Goal: Task Accomplishment & Management: Manage account settings

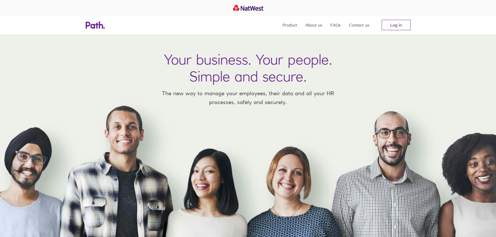
click at [400, 23] on link "Log in" at bounding box center [395, 25] width 29 height 10
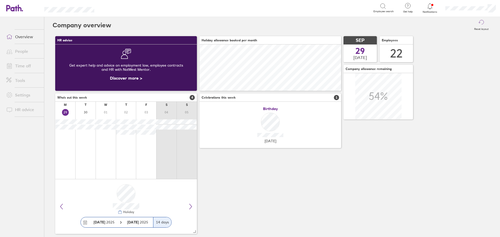
scroll to position [46, 142]
click at [23, 54] on link "People" at bounding box center [23, 51] width 42 height 10
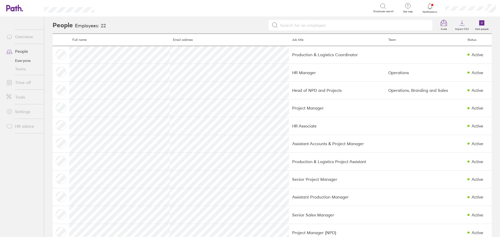
click at [29, 37] on link "Overview" at bounding box center [23, 36] width 42 height 10
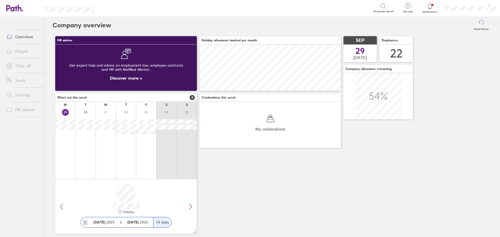
scroll to position [46, 142]
click at [175, 98] on h3 "Who's out this week 4" at bounding box center [126, 97] width 142 height 8
click at [24, 67] on link "Time off" at bounding box center [23, 66] width 42 height 10
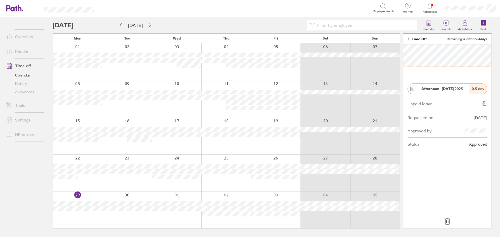
drag, startPoint x: 409, startPoint y: 40, endPoint x: 387, endPoint y: 26, distance: 25.7
click at [409, 40] on link "Time Off" at bounding box center [416, 39] width 19 height 4
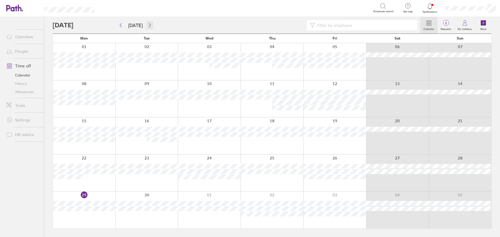
click at [148, 24] on icon "button" at bounding box center [150, 25] width 4 height 4
click at [149, 28] on button "button" at bounding box center [150, 25] width 7 height 9
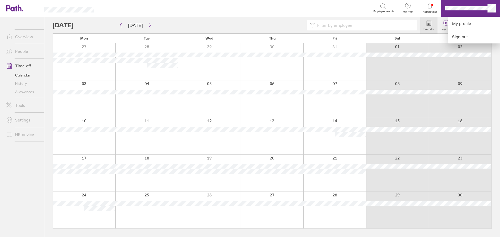
click at [405, 65] on div at bounding box center [250, 118] width 500 height 237
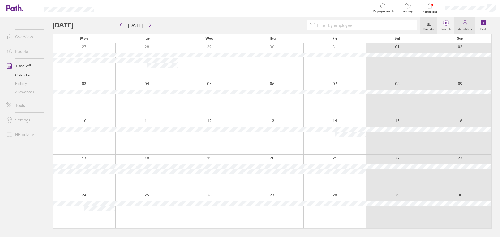
click at [468, 23] on icon at bounding box center [464, 23] width 6 height 6
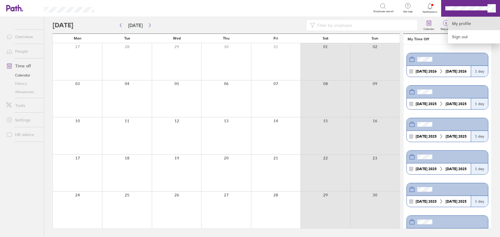
click at [465, 28] on link "My profile" at bounding box center [474, 23] width 52 height 13
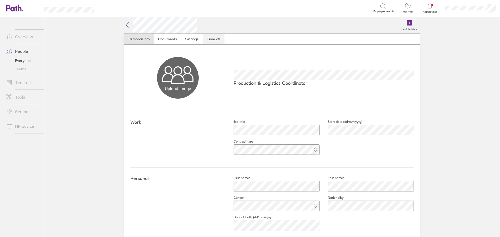
click at [217, 36] on link "Time off" at bounding box center [213, 39] width 22 height 10
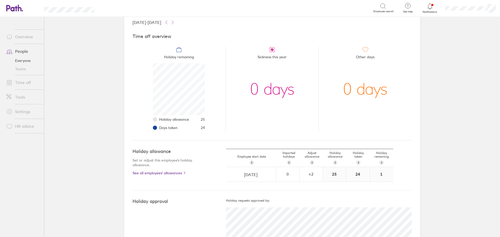
scroll to position [78, 0]
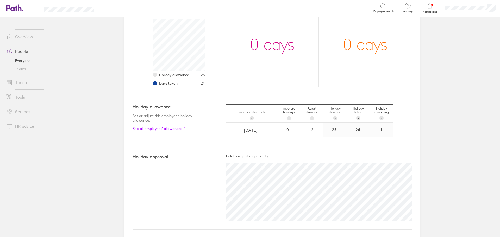
click at [182, 130] on link "See all employees' allowances" at bounding box center [168, 128] width 73 height 4
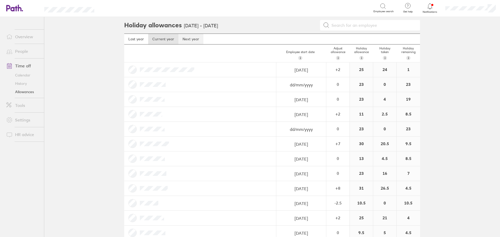
click at [188, 42] on link "Next year" at bounding box center [190, 39] width 25 height 10
